Goal: Check status: Check status

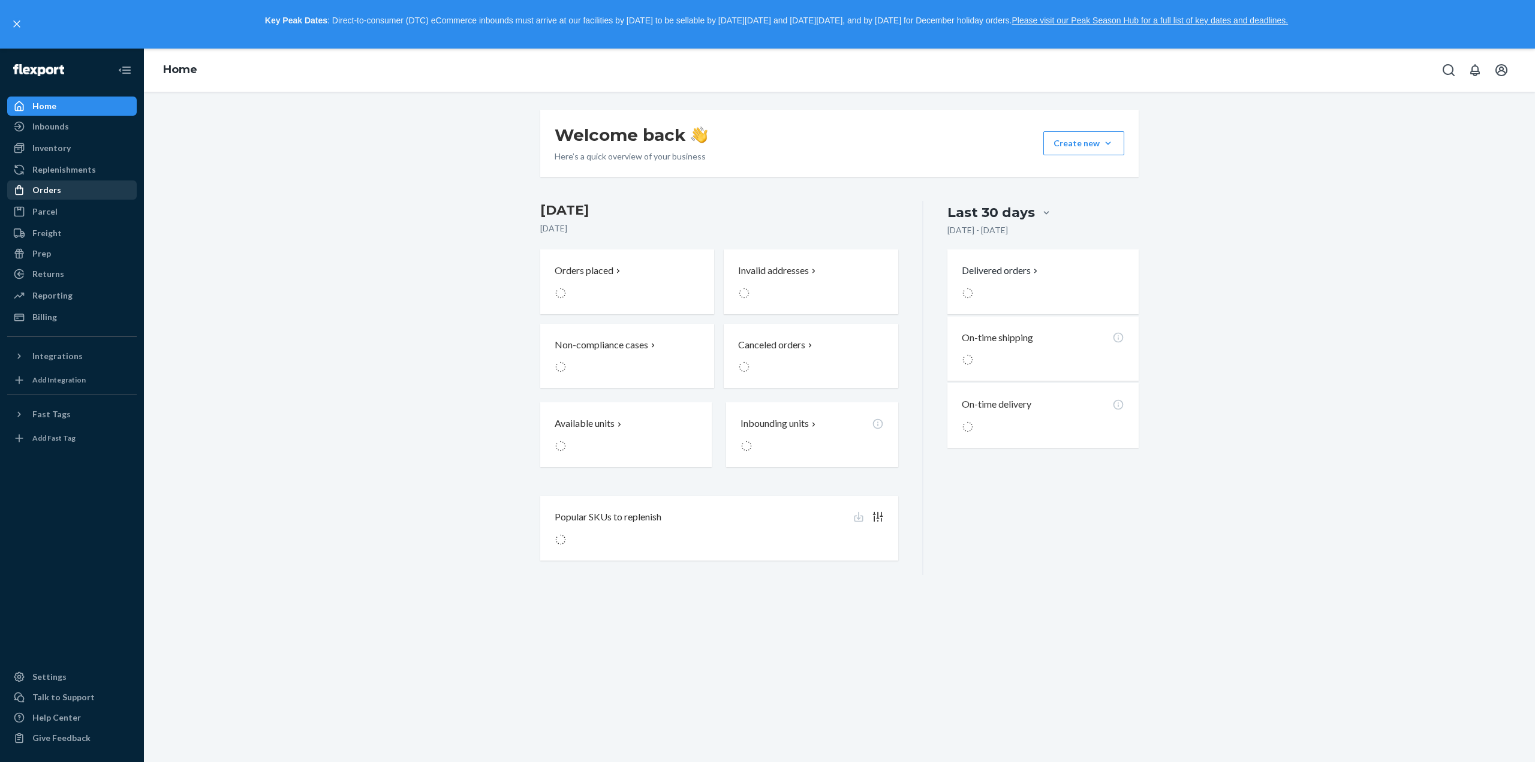
click at [67, 183] on div "Orders" at bounding box center [71, 190] width 127 height 17
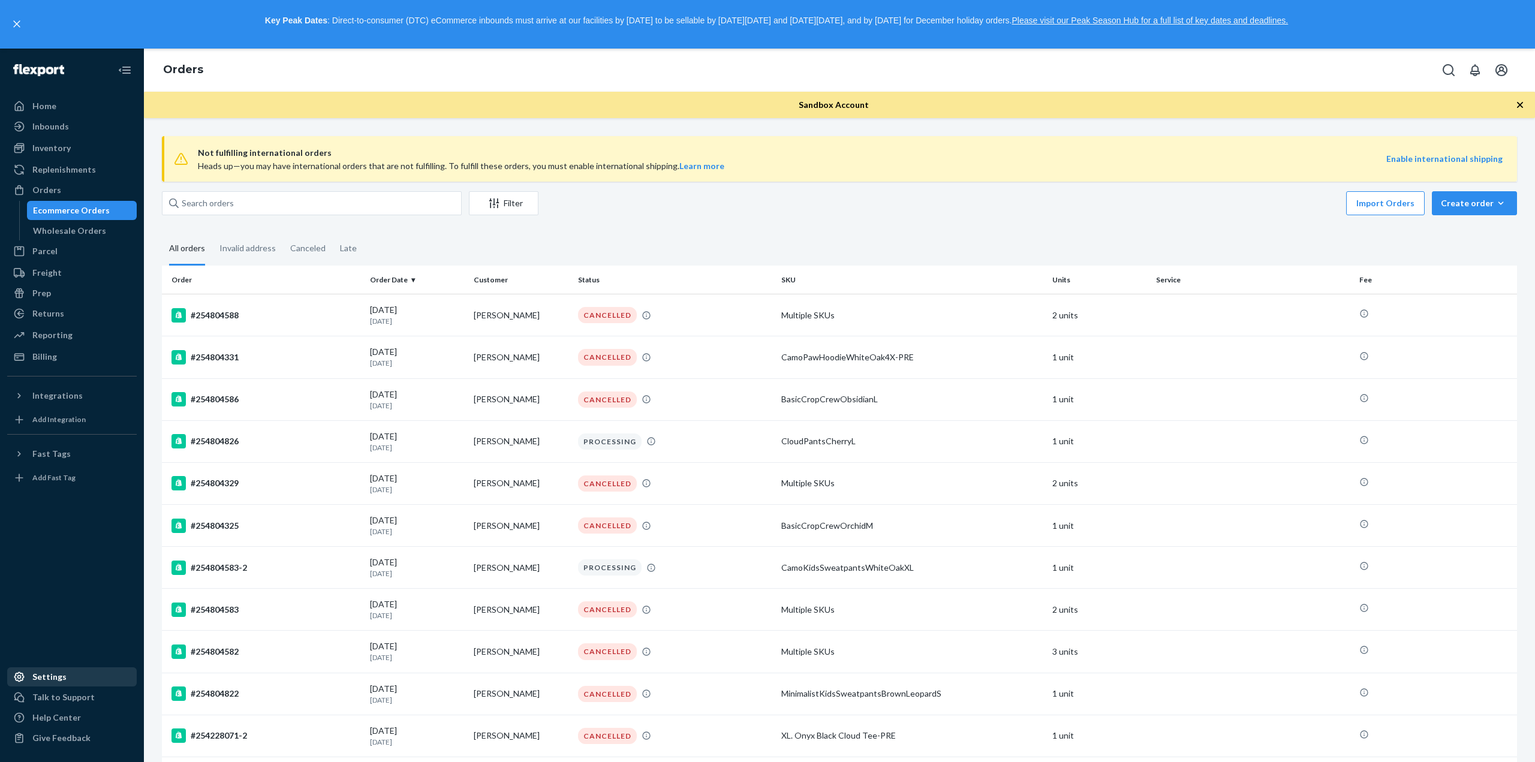
click at [37, 675] on div "Settings" at bounding box center [49, 677] width 34 height 12
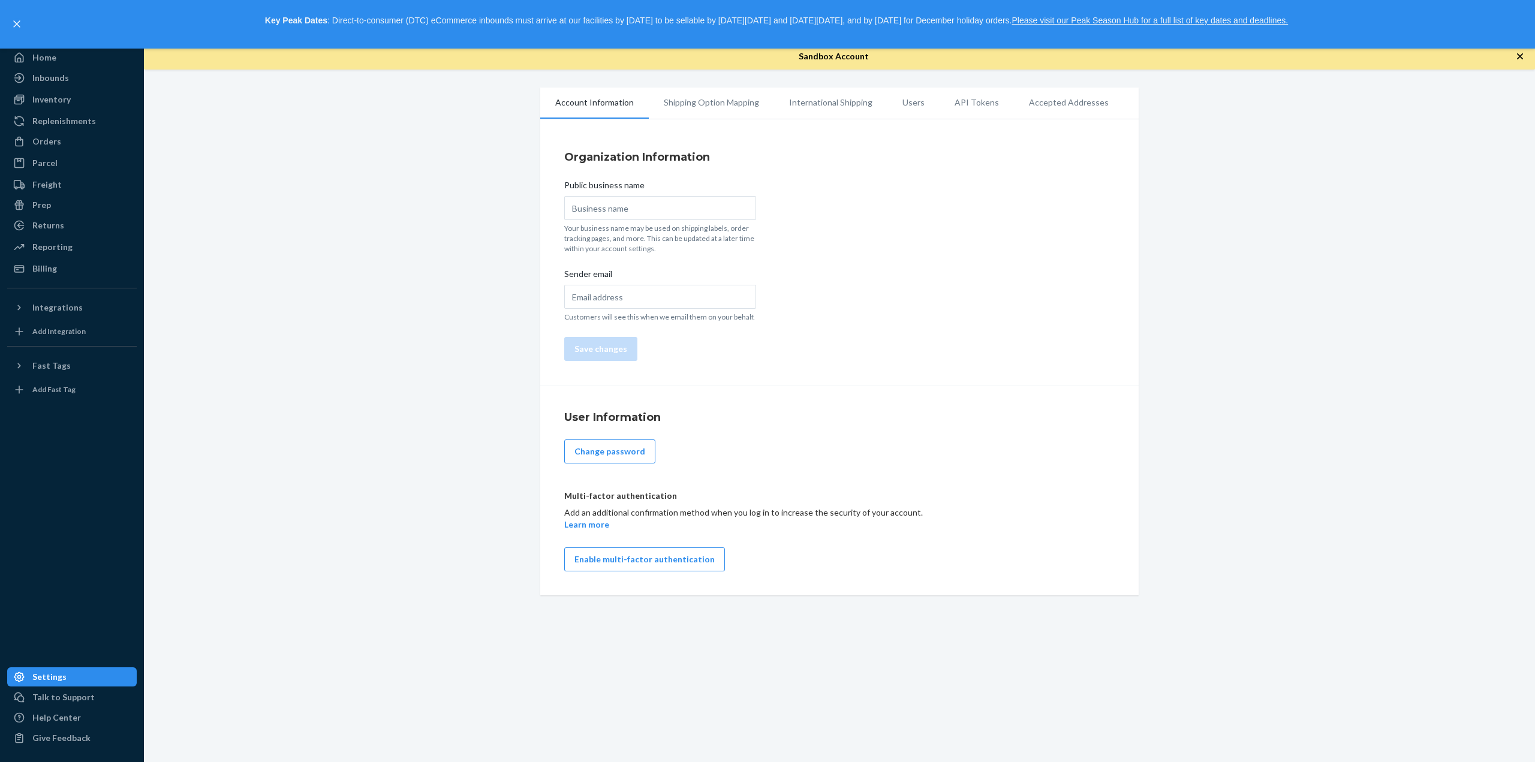
type input "Luminous"
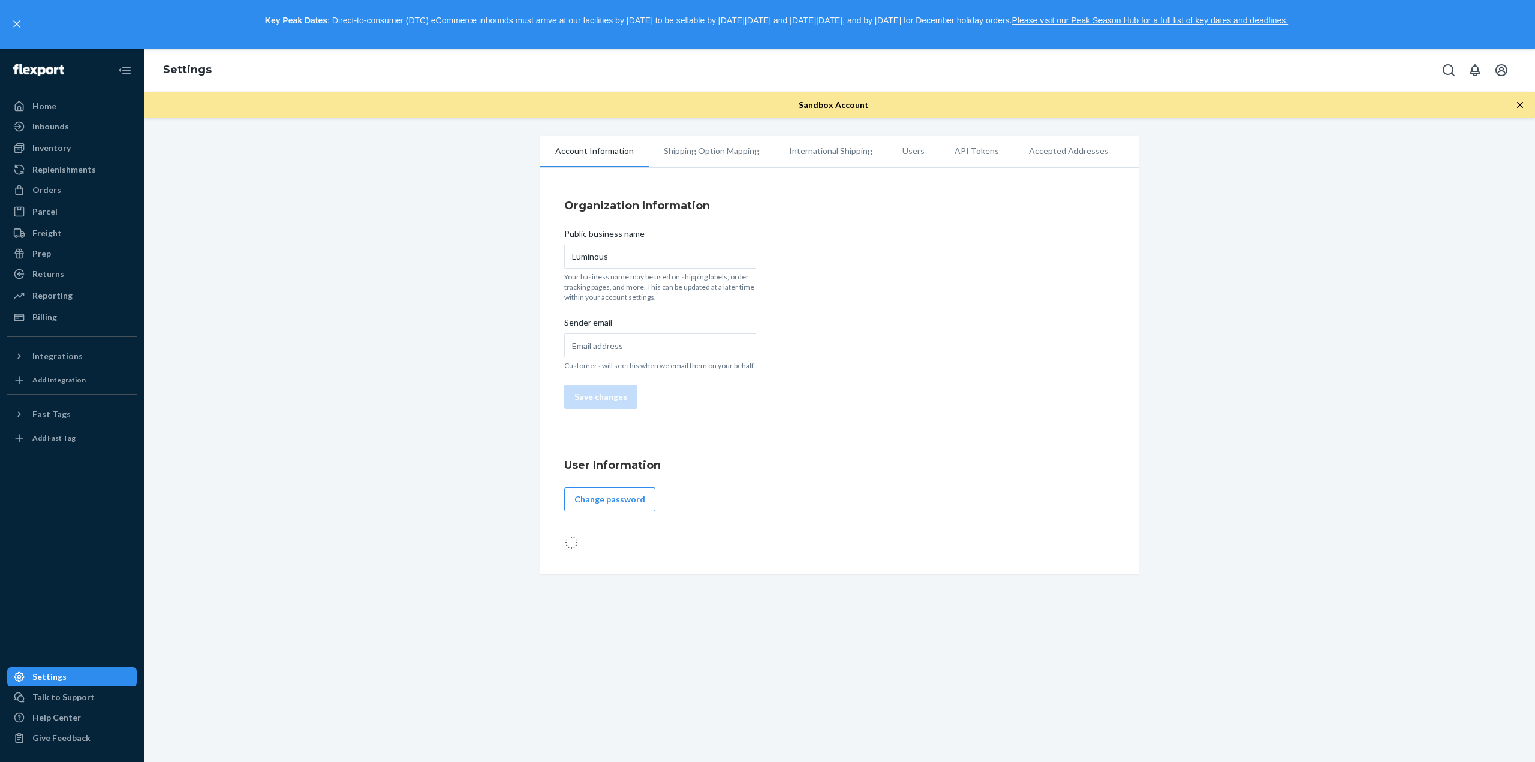
click at [735, 148] on li "Shipping Option Mapping" at bounding box center [711, 151] width 125 height 30
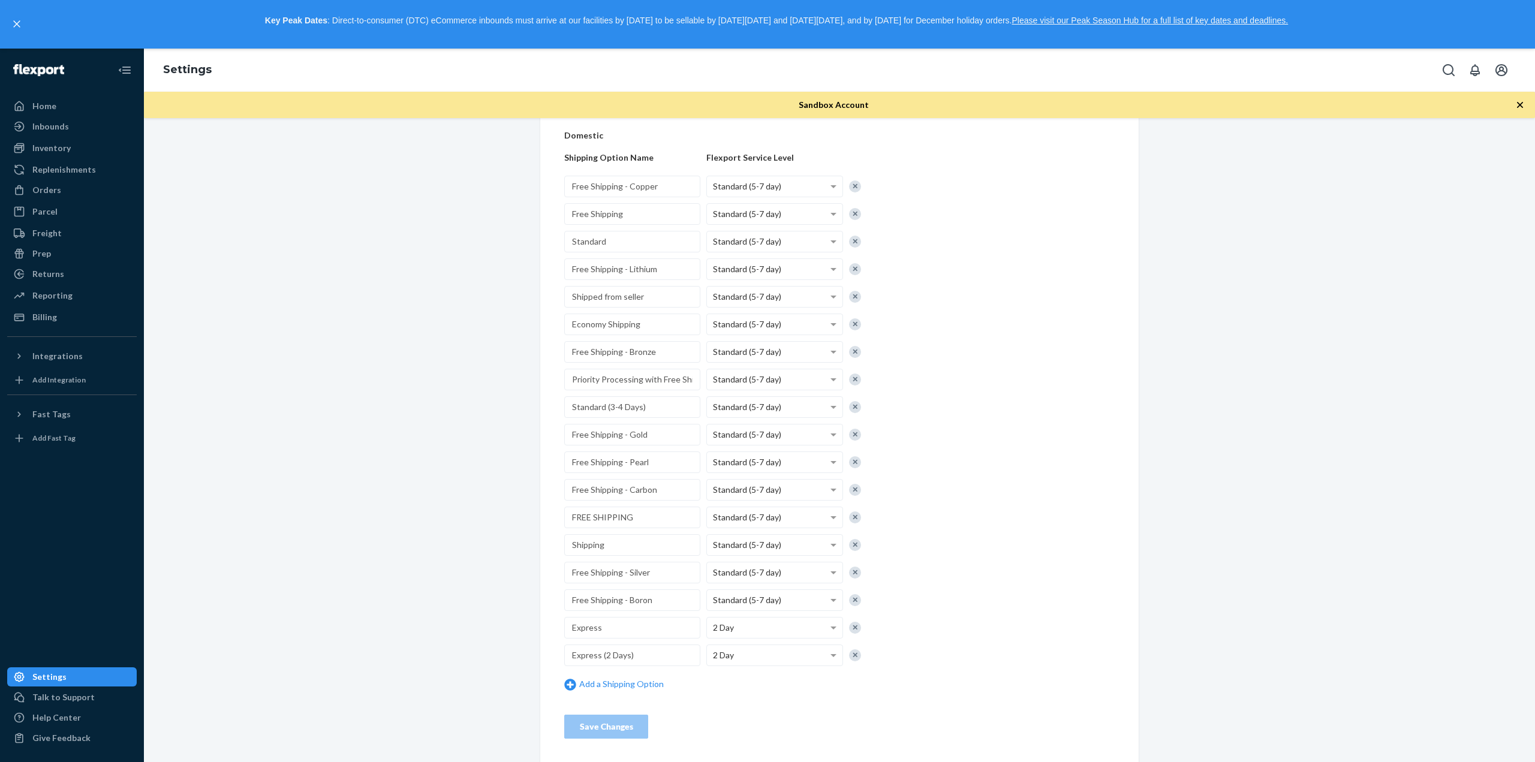
scroll to position [206, 0]
drag, startPoint x: 1064, startPoint y: 359, endPoint x: 819, endPoint y: 359, distance: 244.7
click at [1060, 359] on div "Shipping Option Mapping You must map your shipping service names to Flexport se…" at bounding box center [839, 380] width 550 height 717
click at [56, 128] on div "Inbounds" at bounding box center [50, 127] width 37 height 12
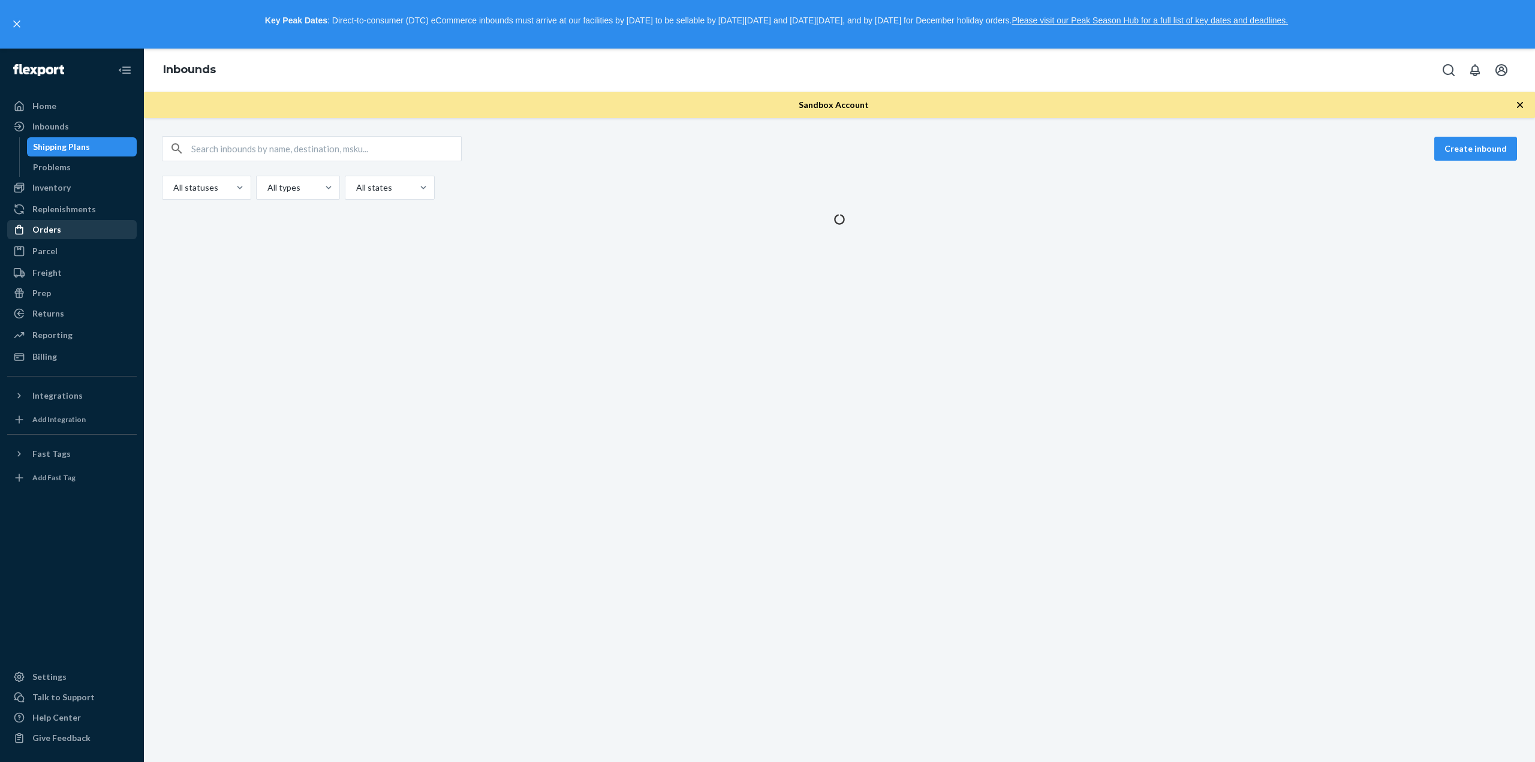
click at [64, 233] on div "Orders" at bounding box center [71, 229] width 127 height 17
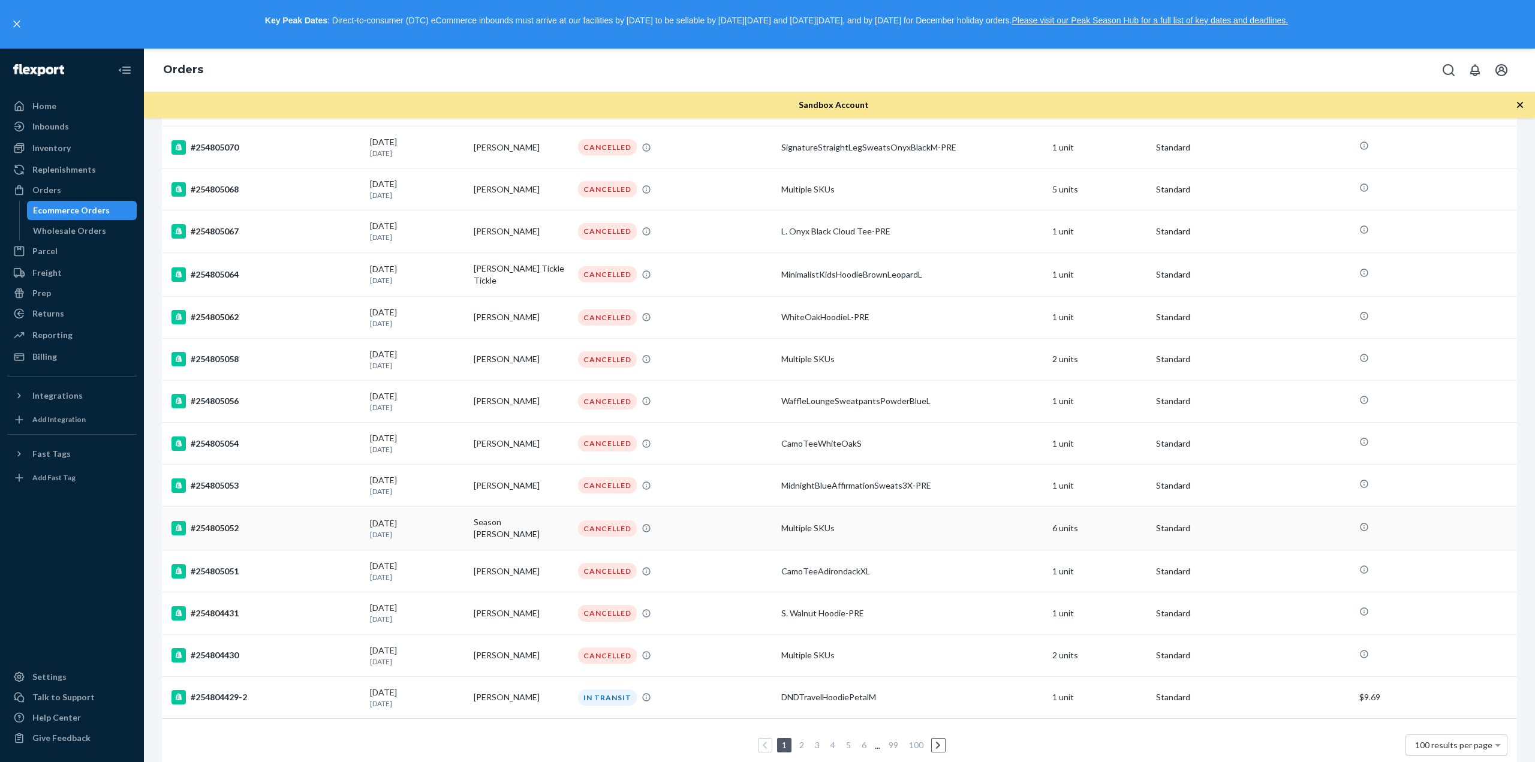
scroll to position [3793, 0]
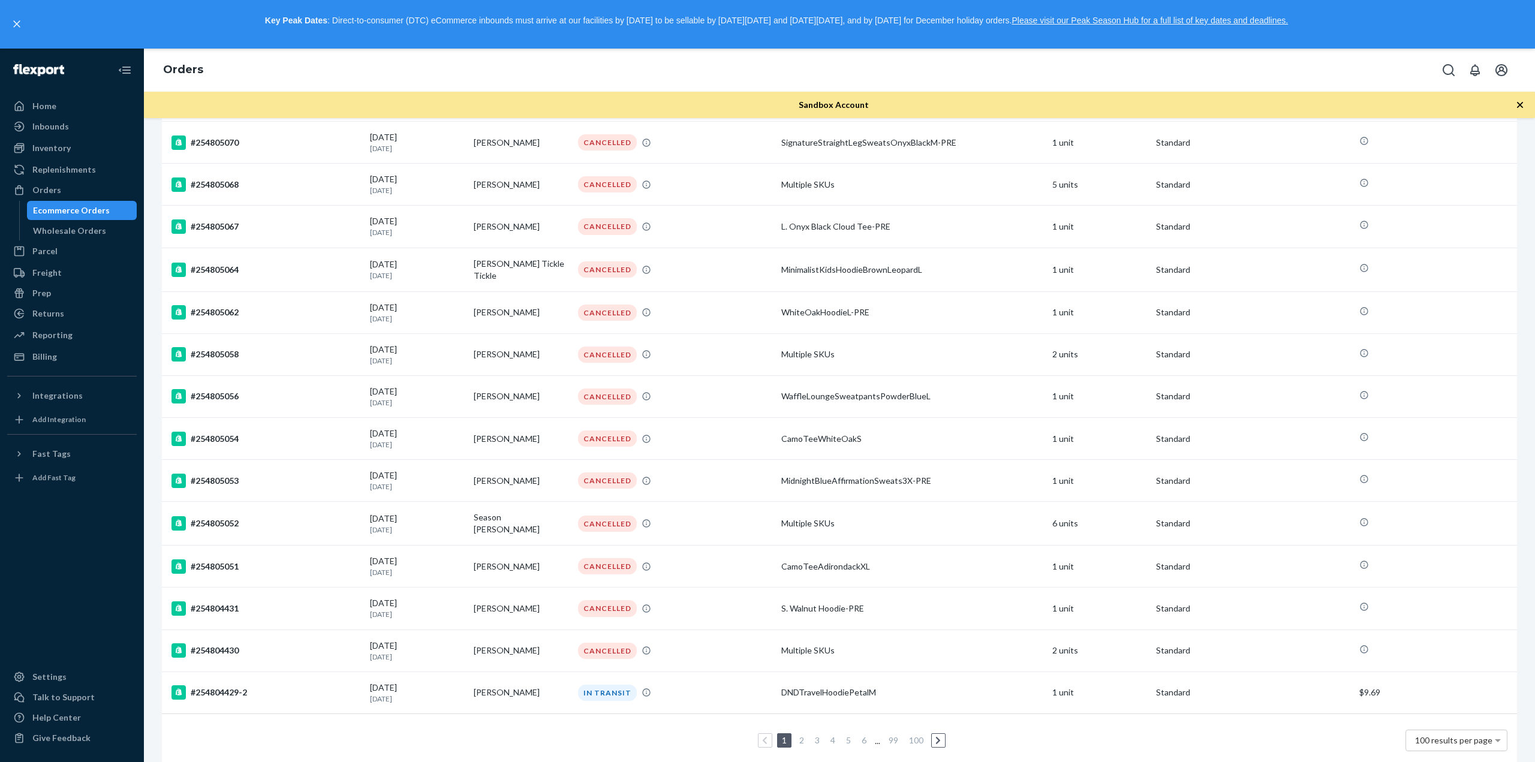
click at [797, 735] on link "2" at bounding box center [802, 740] width 10 height 10
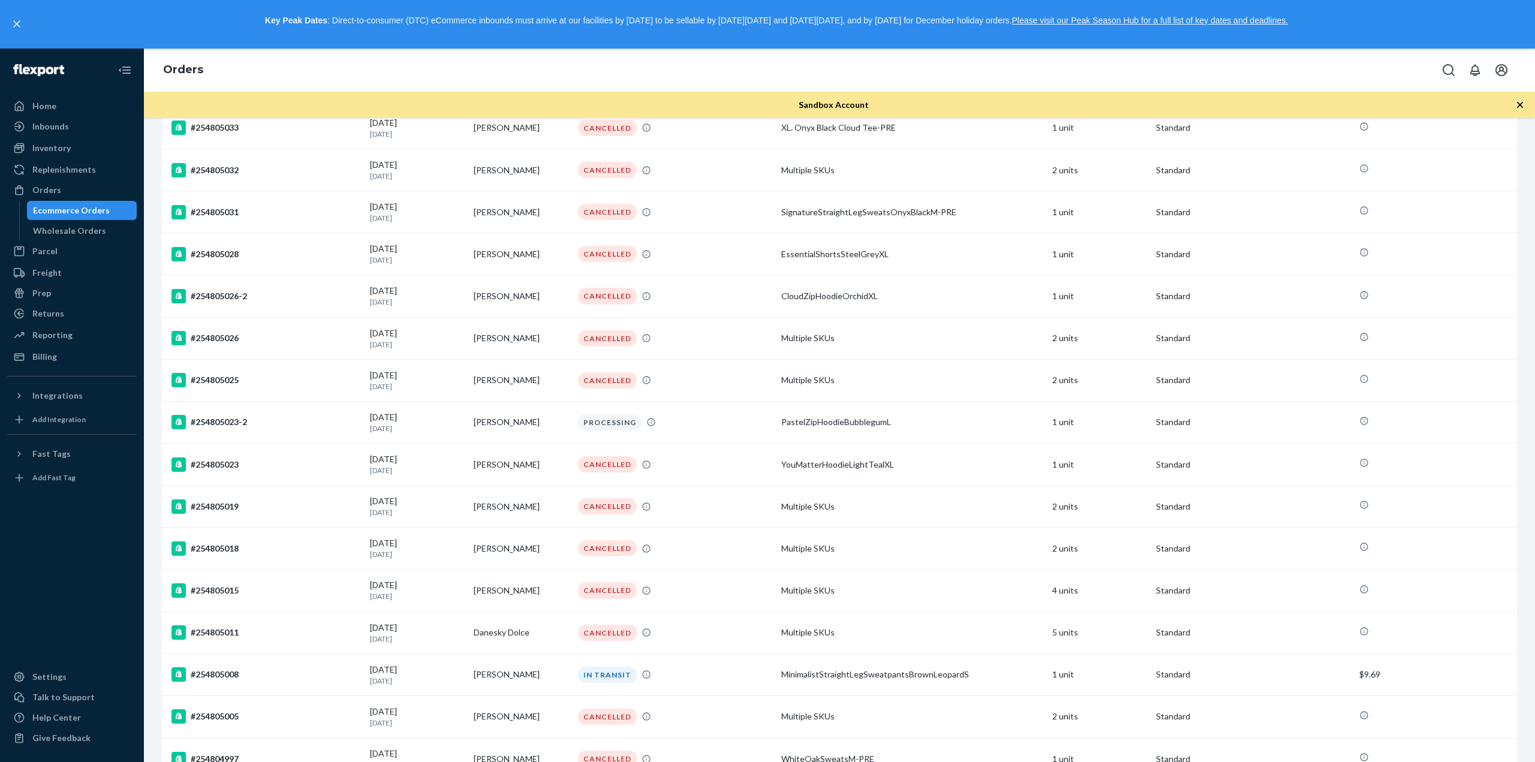
scroll to position [3238, 0]
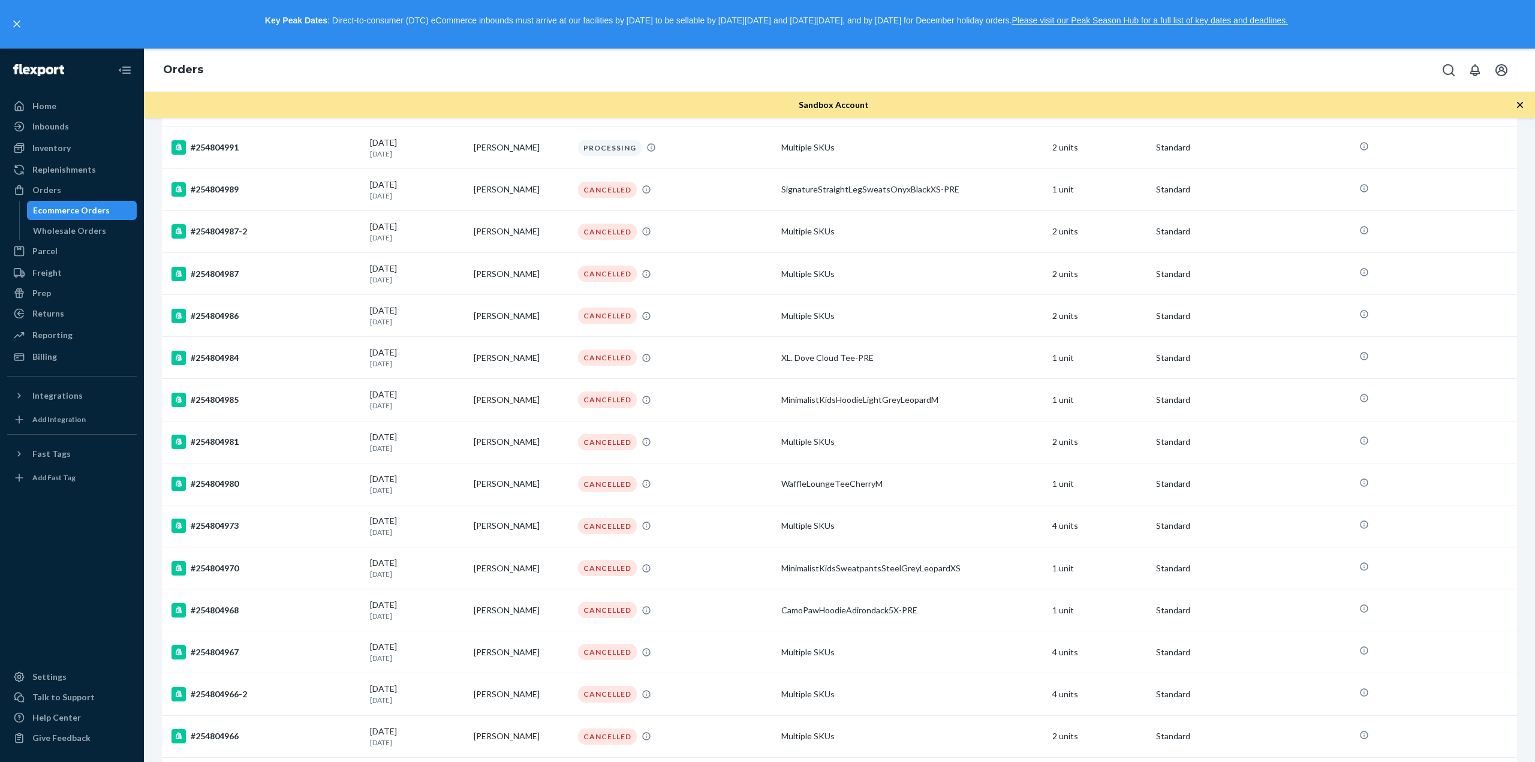
click at [962, 79] on div "Orders" at bounding box center [839, 70] width 1391 height 43
drag, startPoint x: 975, startPoint y: 86, endPoint x: 965, endPoint y: 107, distance: 23.6
click at [975, 86] on div "Orders" at bounding box center [839, 70] width 1391 height 43
click at [259, 687] on div "#254804966-2" at bounding box center [265, 694] width 189 height 14
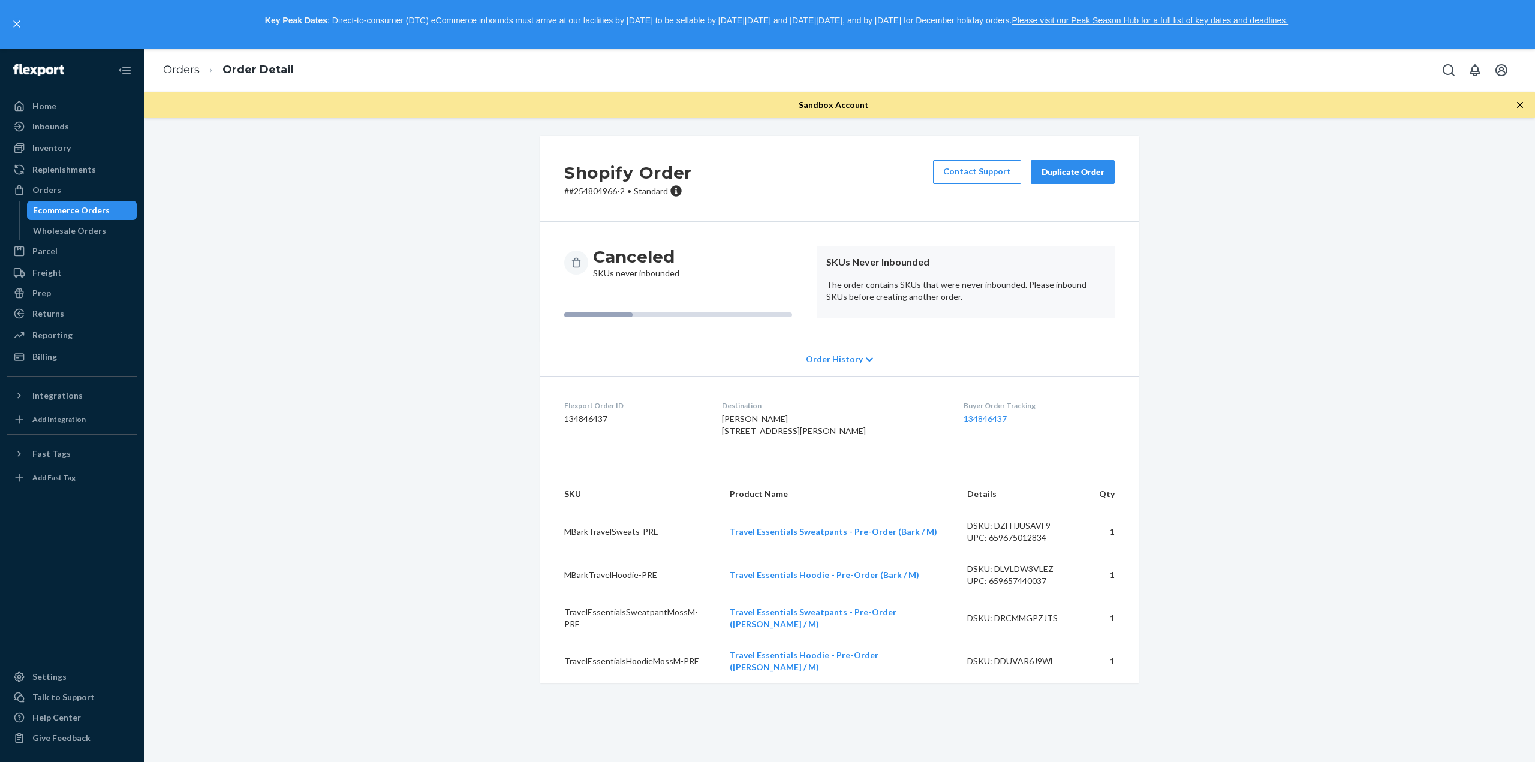
click at [53, 213] on div "Ecommerce Orders" at bounding box center [71, 210] width 77 height 12
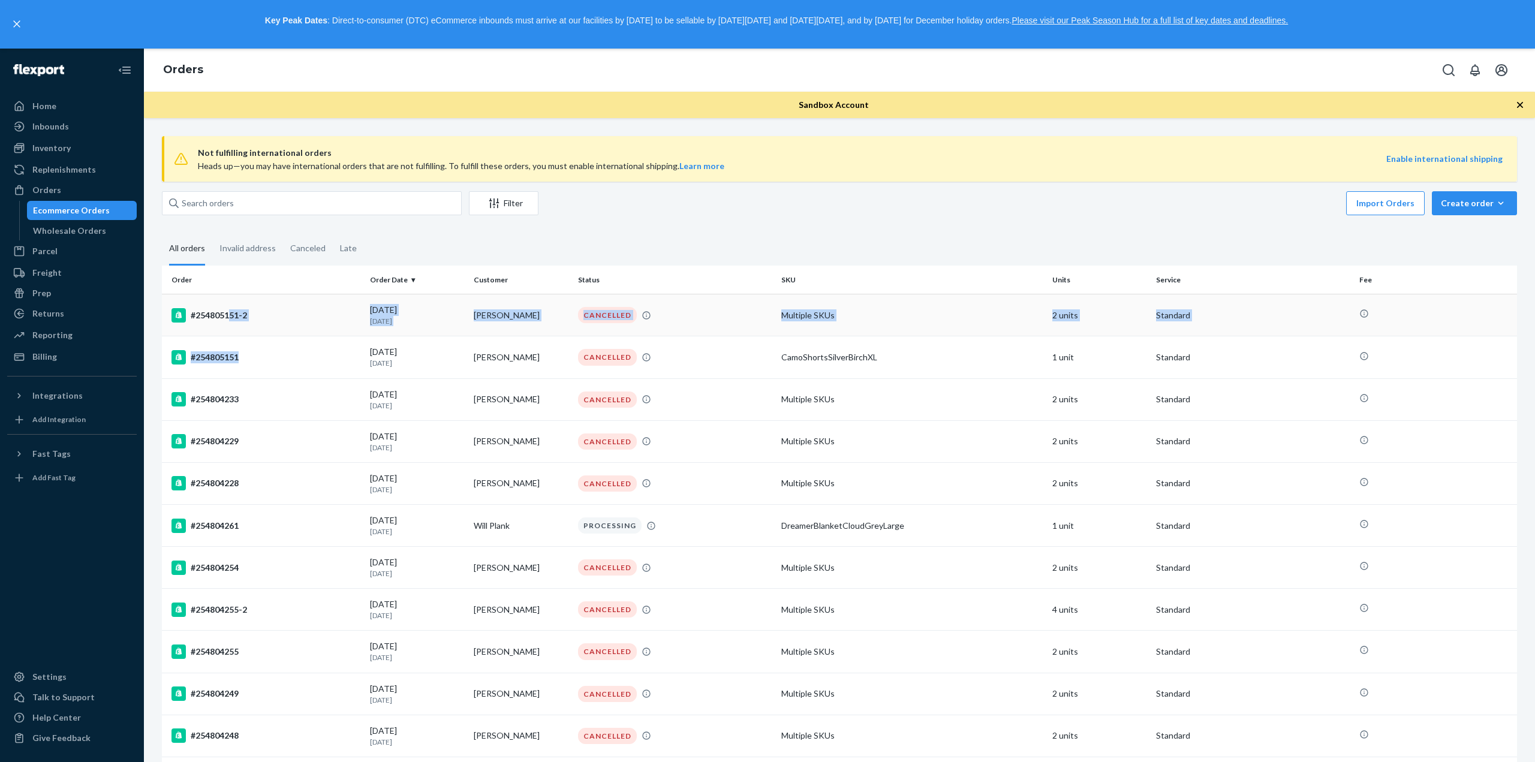
drag, startPoint x: 237, startPoint y: 359, endPoint x: 227, endPoint y: 312, distance: 47.9
click at [210, 320] on div "#254805151-2" at bounding box center [265, 315] width 189 height 14
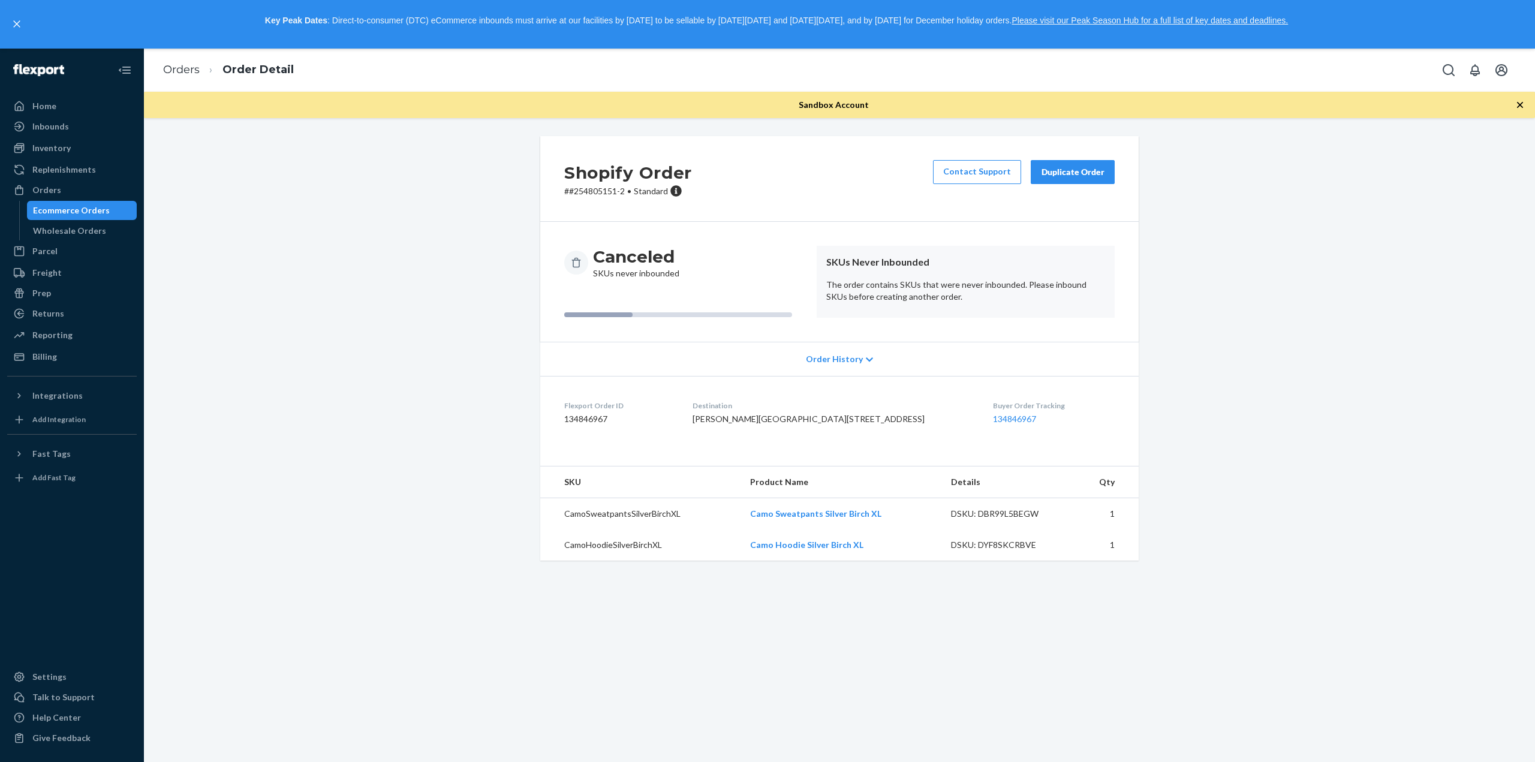
click at [1052, 430] on div "Buyer Order Tracking 134846967" at bounding box center [1054, 415] width 122 height 29
